Goal: Information Seeking & Learning: Understand process/instructions

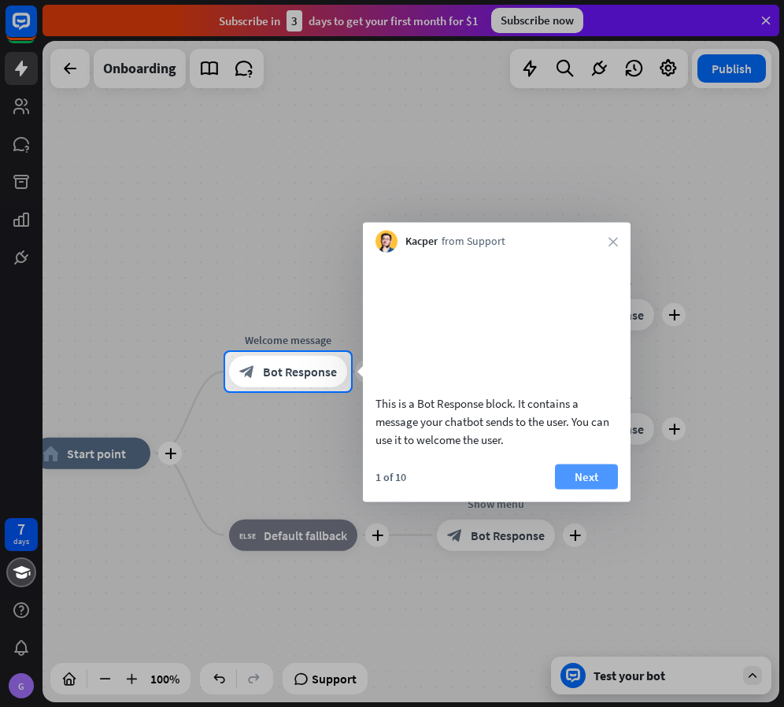
click at [606, 489] on button "Next" at bounding box center [586, 476] width 63 height 25
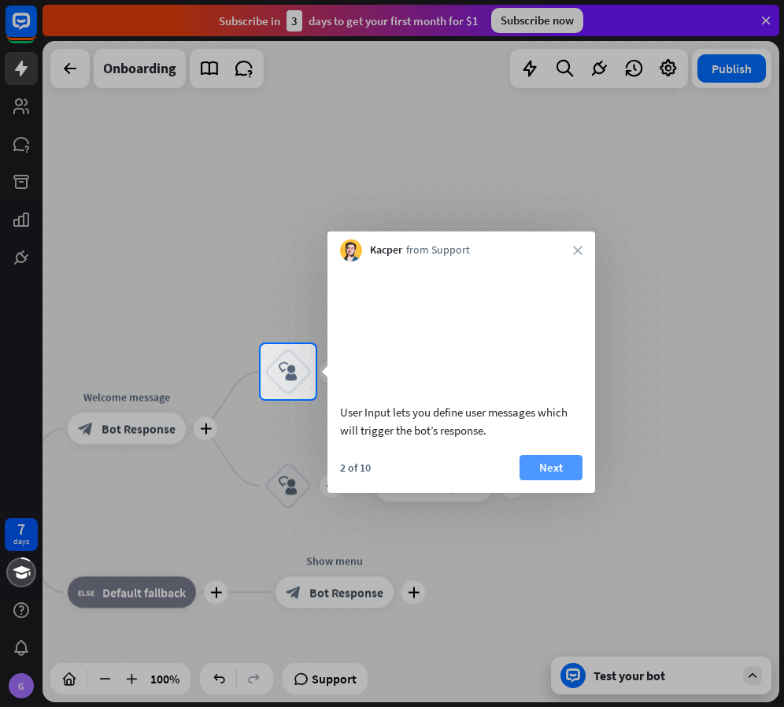
click at [572, 476] on button "Next" at bounding box center [551, 467] width 63 height 25
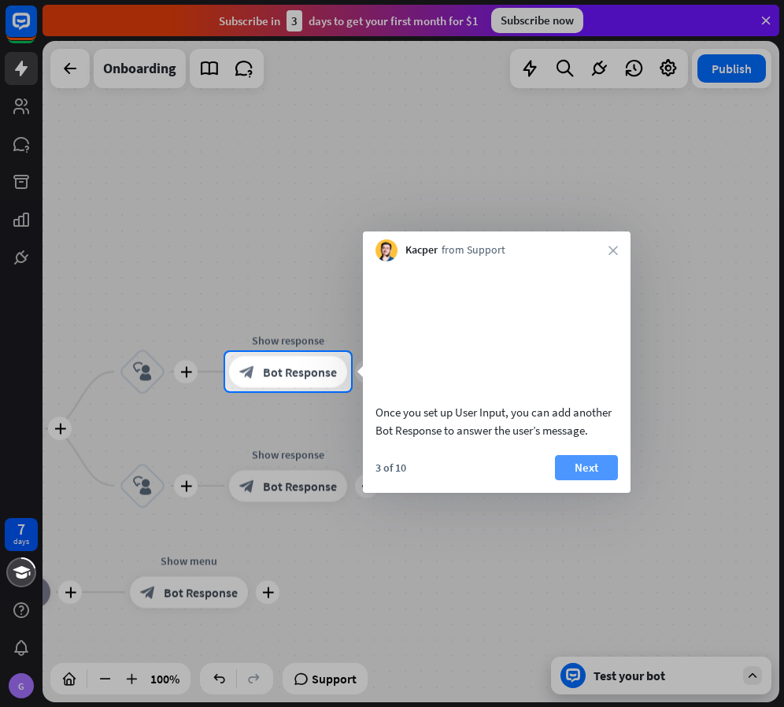
click at [582, 479] on button "Next" at bounding box center [586, 467] width 63 height 25
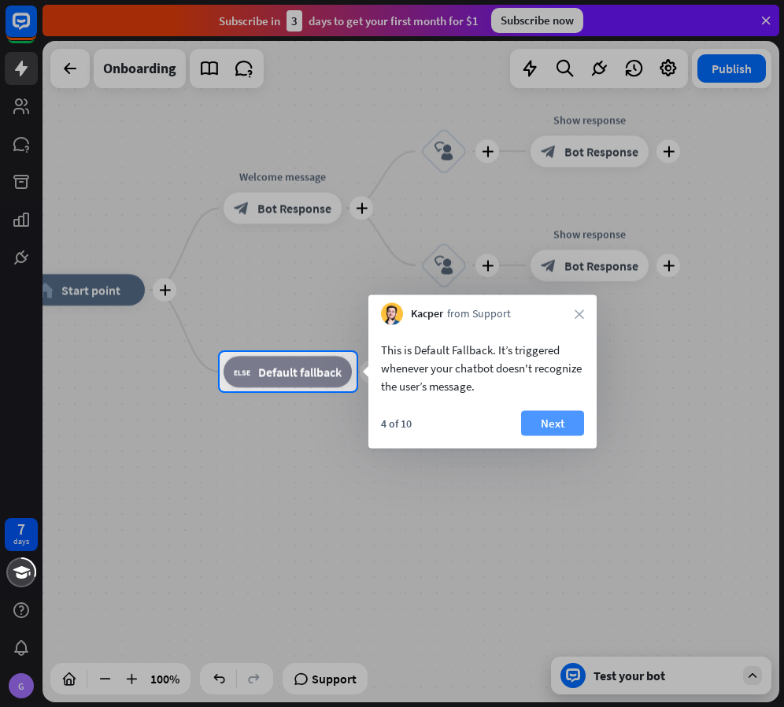
click at [565, 423] on button "Next" at bounding box center [552, 423] width 63 height 25
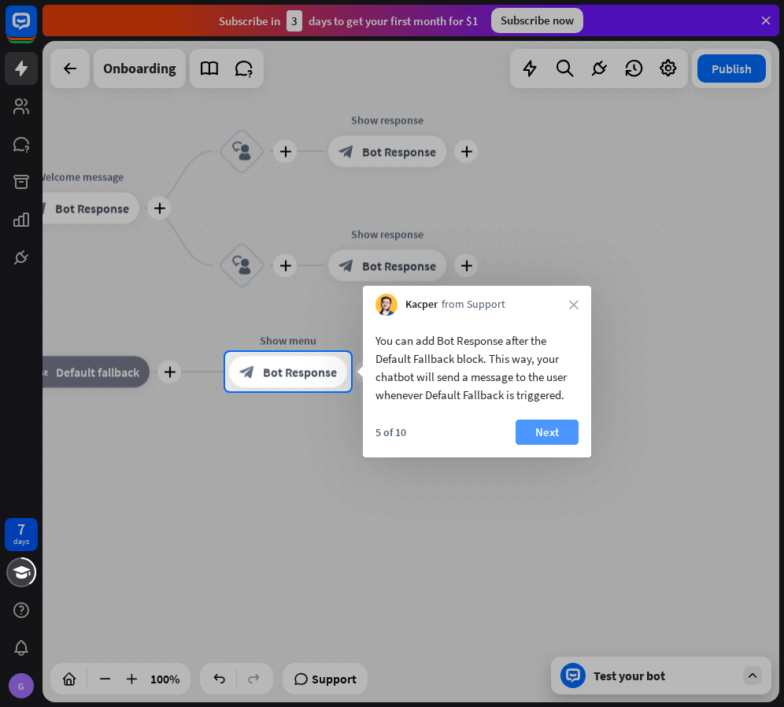
click at [569, 433] on button "Next" at bounding box center [547, 432] width 63 height 25
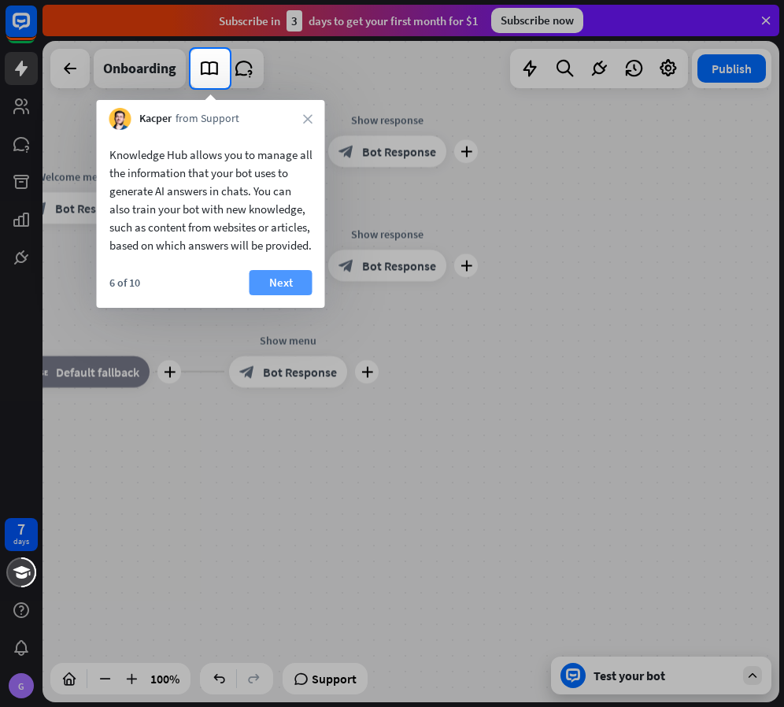
click at [287, 295] on button "Next" at bounding box center [281, 282] width 63 height 25
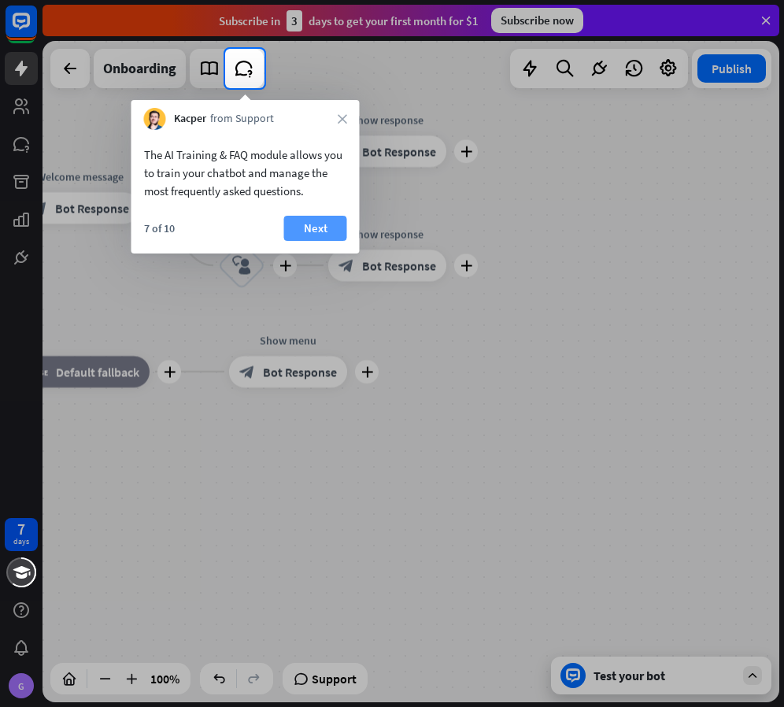
click at [298, 237] on button "Next" at bounding box center [315, 228] width 63 height 25
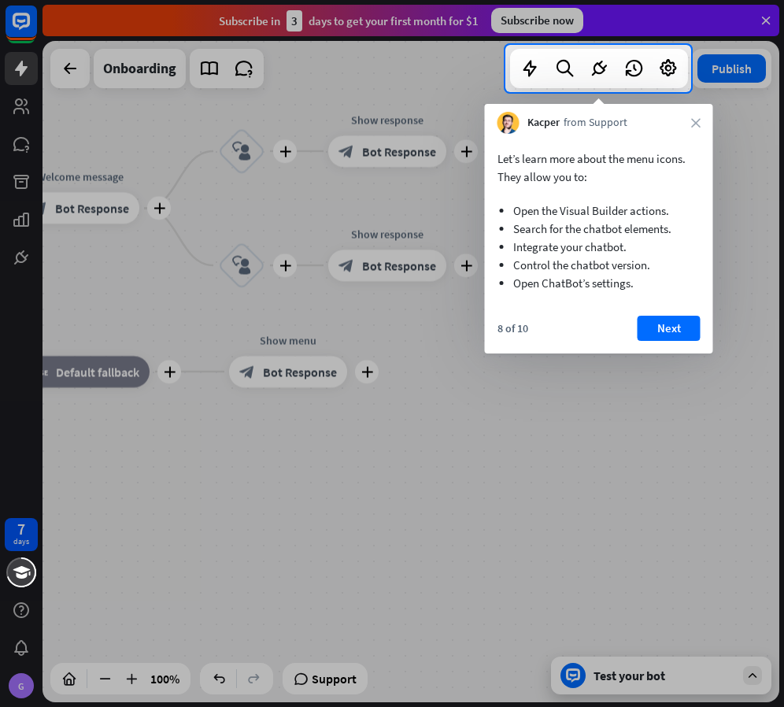
click at [650, 313] on div "Let’s learn more about the menu icons. They allow you to: Open the Visual Build…" at bounding box center [599, 244] width 228 height 220
click at [677, 325] on button "Next" at bounding box center [669, 328] width 63 height 25
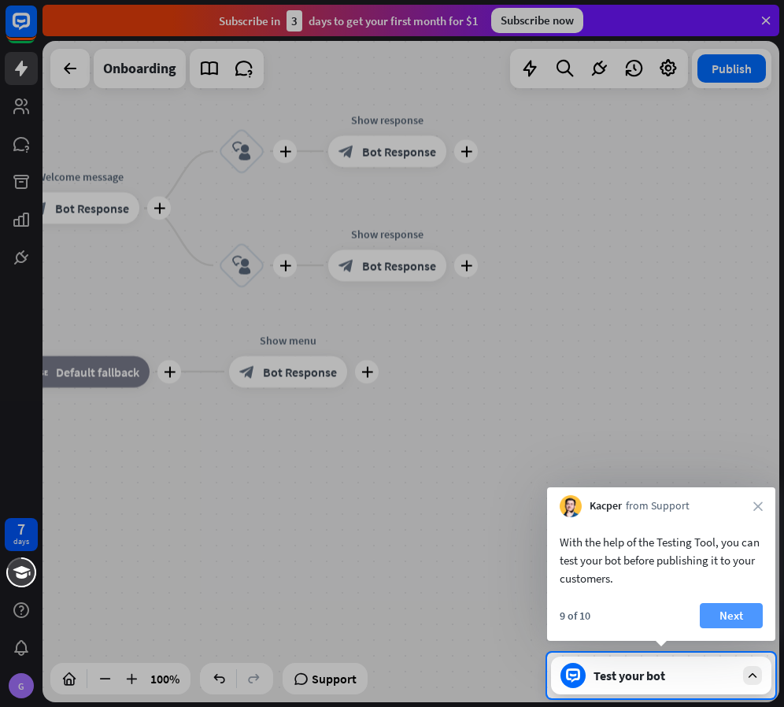
click at [735, 609] on button "Next" at bounding box center [731, 615] width 63 height 25
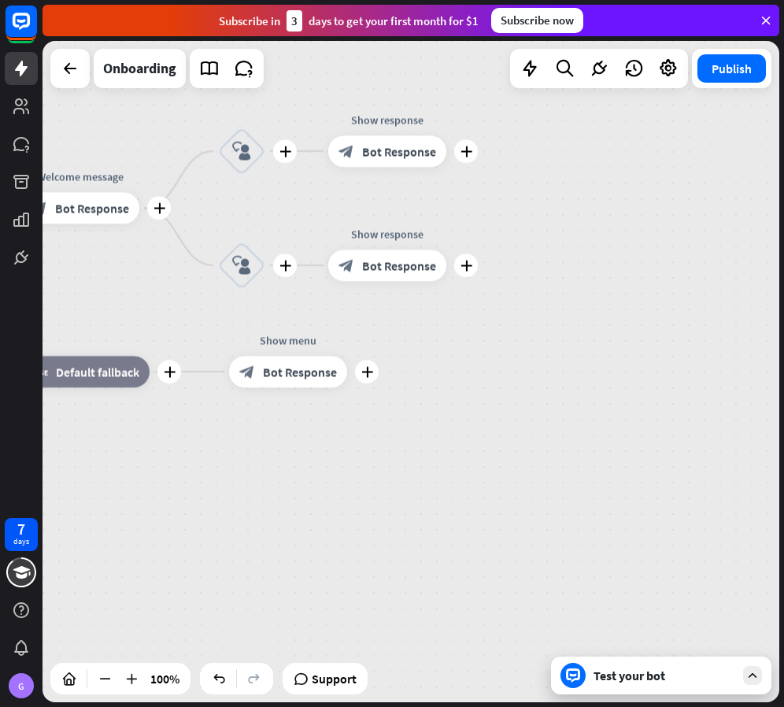
click at [667, 677] on div "Test your bot" at bounding box center [665, 676] width 142 height 16
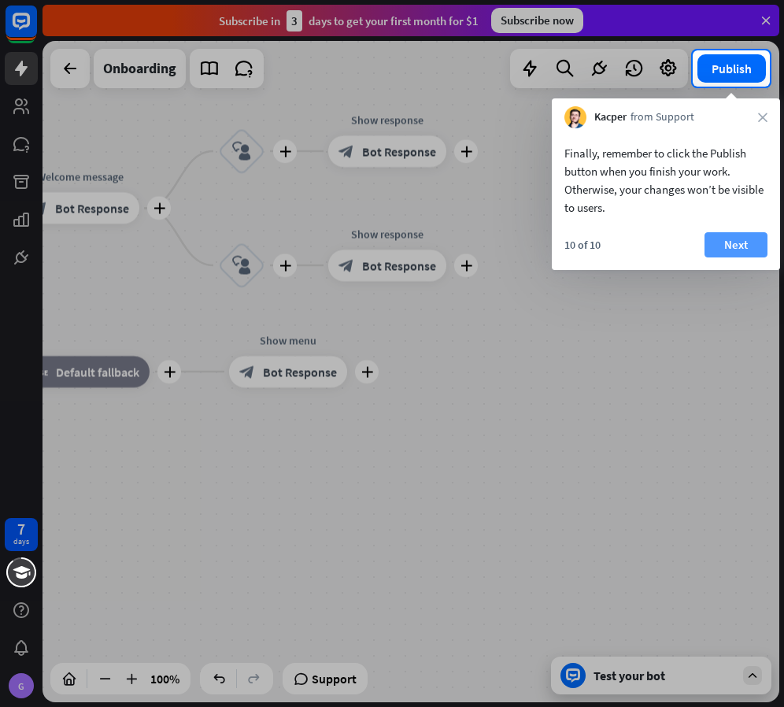
click at [740, 246] on button "Next" at bounding box center [736, 244] width 63 height 25
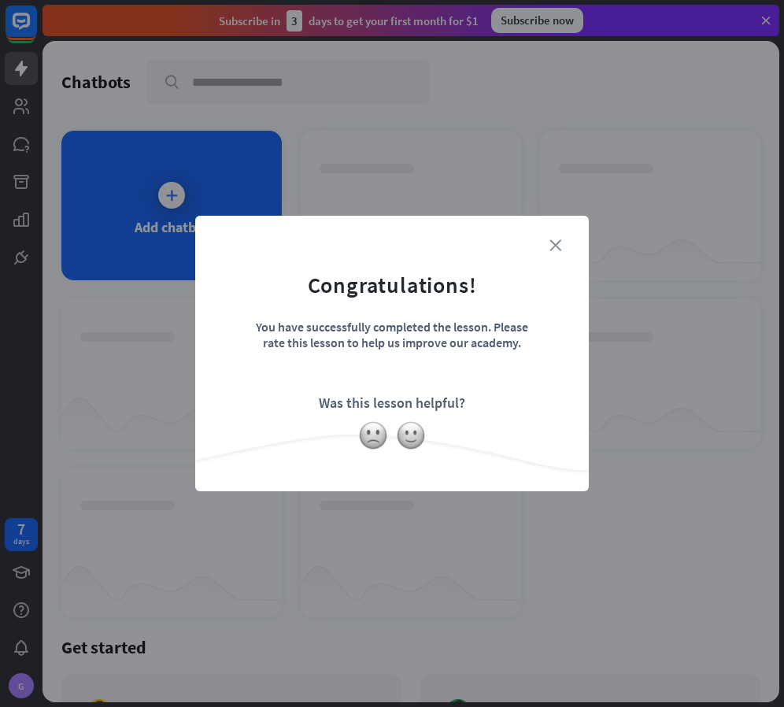
click at [554, 240] on icon "close" at bounding box center [556, 245] width 12 height 12
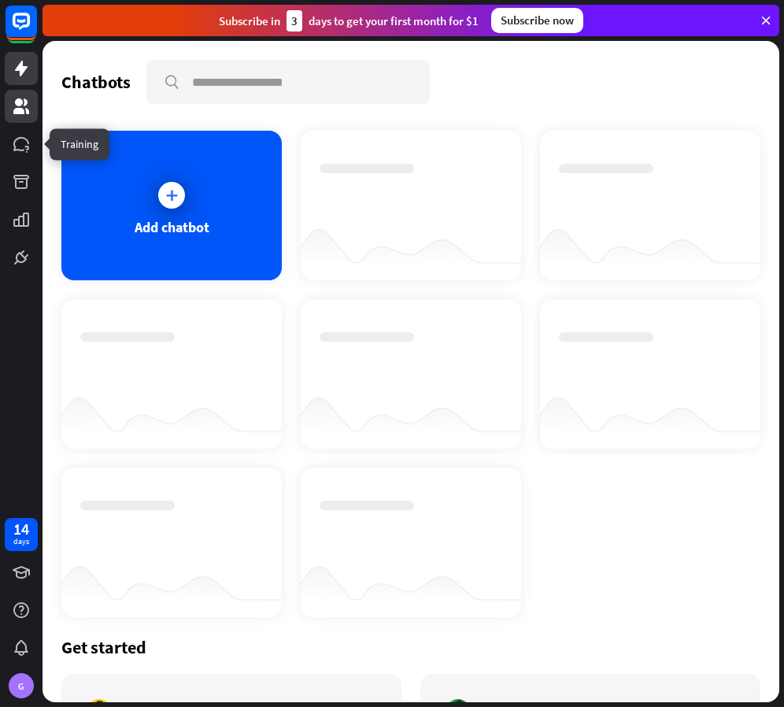
click at [16, 118] on link at bounding box center [21, 106] width 33 height 33
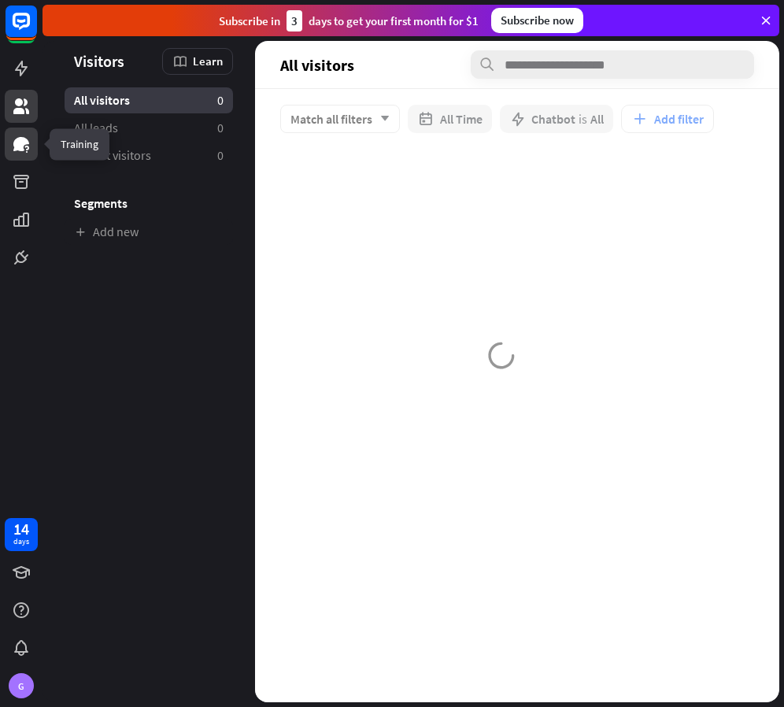
click at [26, 151] on icon at bounding box center [21, 144] width 19 height 19
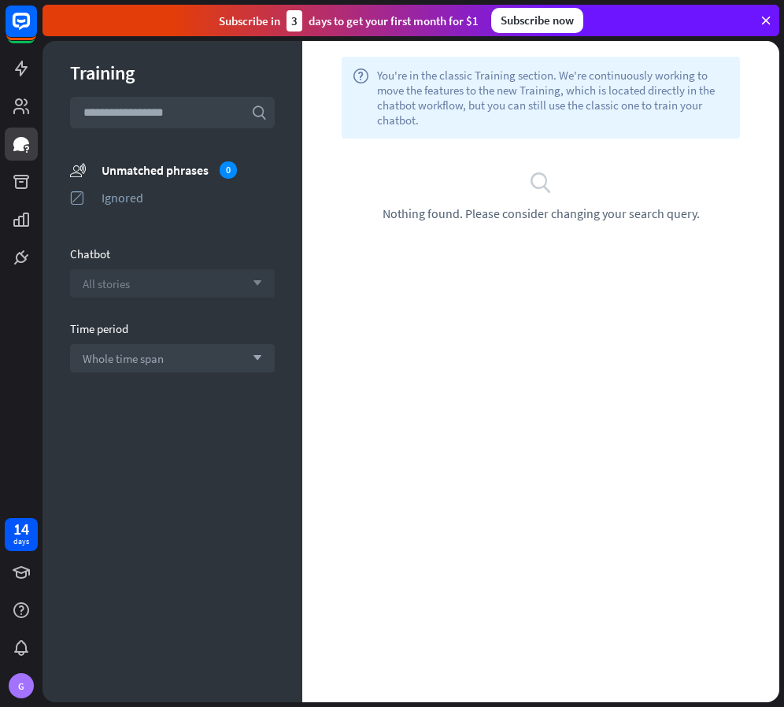
click at [106, 288] on span "All stories" at bounding box center [106, 283] width 47 height 15
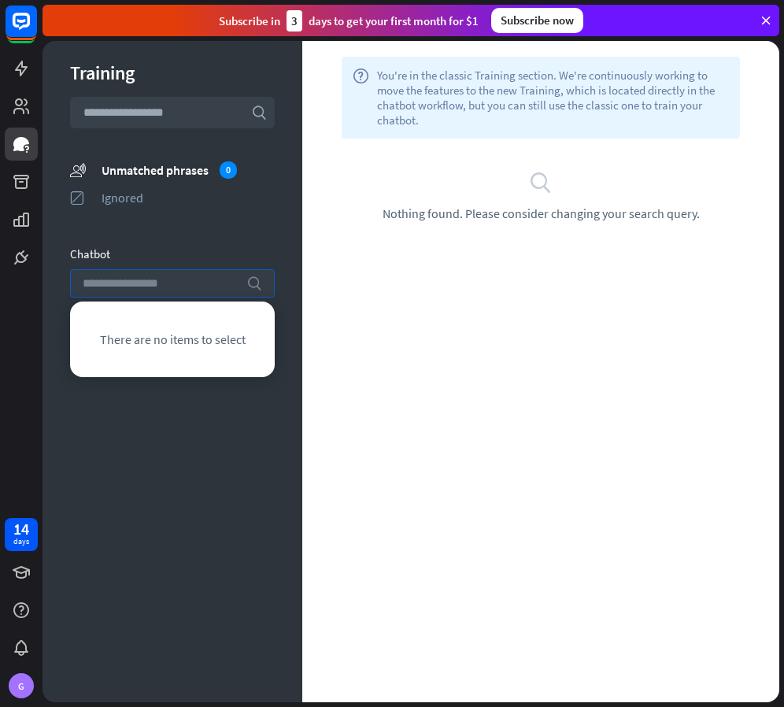
click at [120, 410] on div "Training search unmatched_phrases Unmatched phrases 0 ignored Ignored Chatbot s…" at bounding box center [173, 371] width 260 height 661
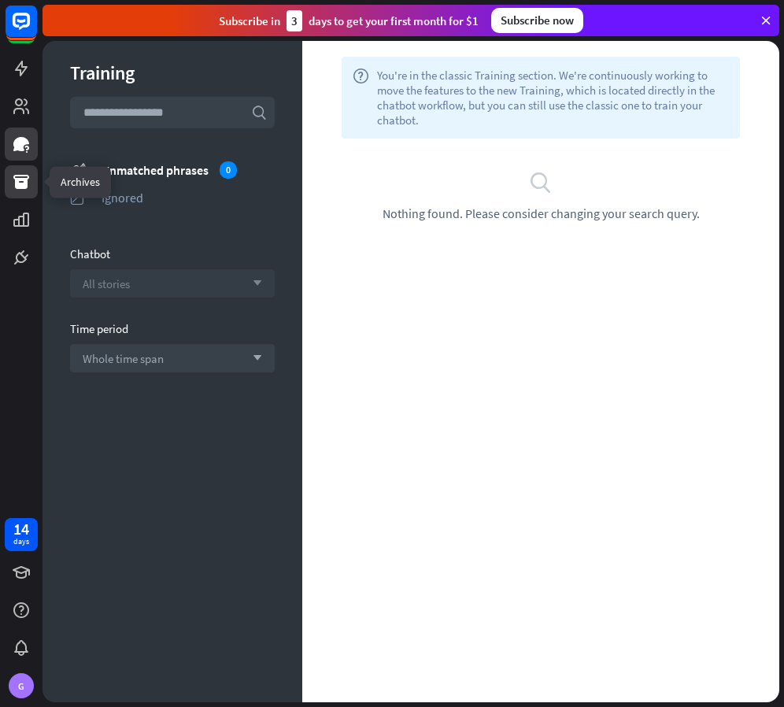
click at [24, 172] on link at bounding box center [21, 181] width 33 height 33
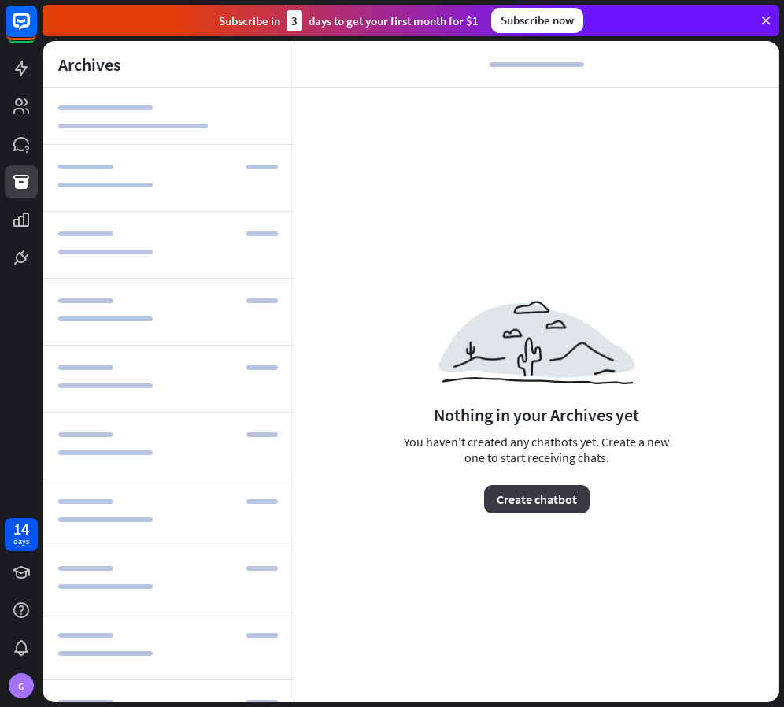
click at [532, 499] on button "Create chatbot" at bounding box center [537, 499] width 106 height 28
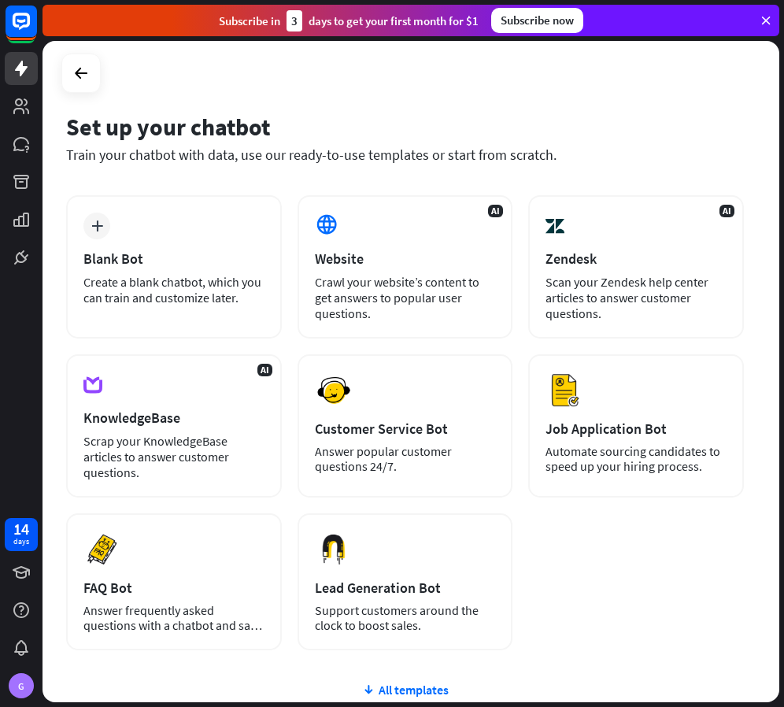
click at [761, 19] on icon at bounding box center [766, 20] width 14 height 14
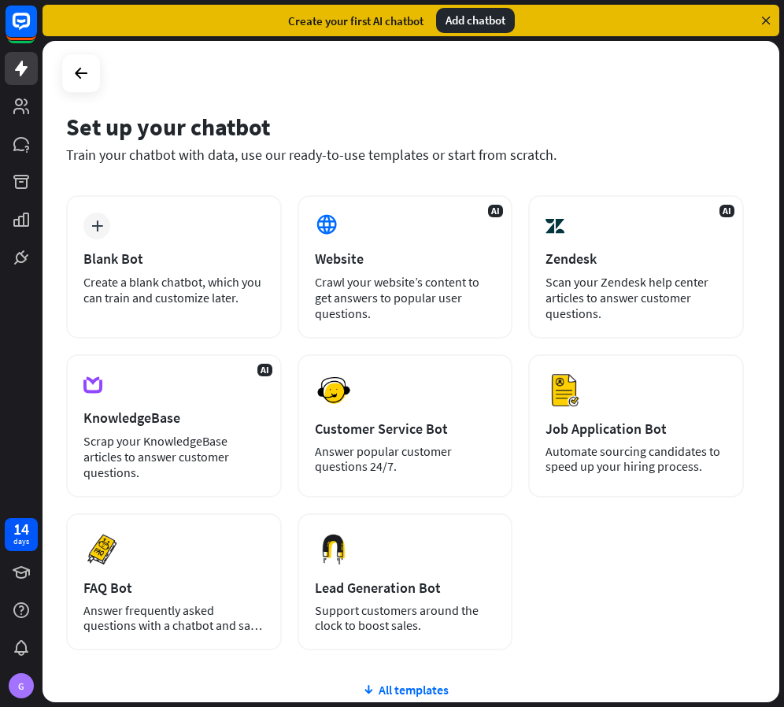
click at [766, 19] on icon at bounding box center [766, 20] width 14 height 14
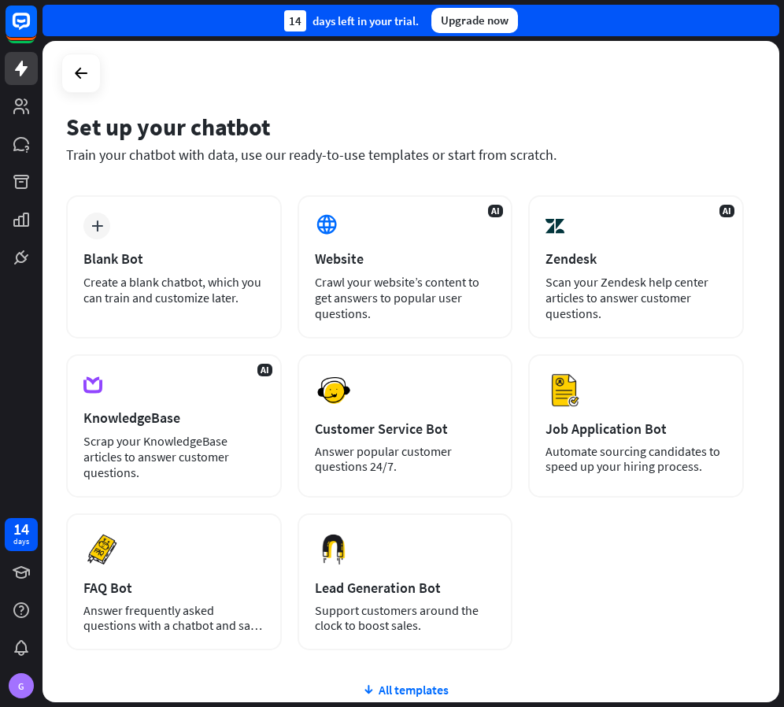
click at [766, 24] on div "14 days left in your trial. Upgrade now" at bounding box center [411, 20] width 737 height 31
click at [767, 19] on div "14 days left in your trial. Upgrade now" at bounding box center [411, 20] width 737 height 31
